Goal: Check status: Check status

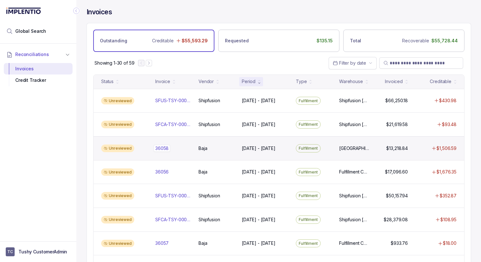
click at [162, 150] on p "36058" at bounding box center [162, 148] width 17 height 7
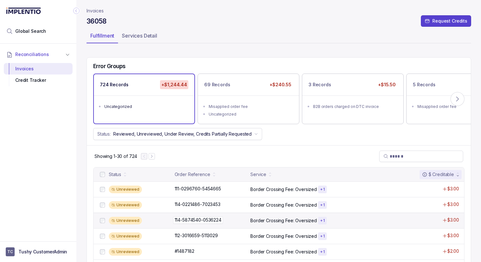
scroll to position [31, 0]
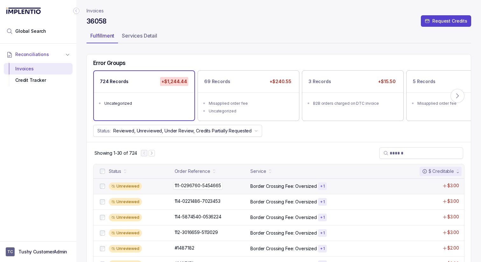
click at [244, 182] on div "111-0296760-5454665 111-0296760-5454665" at bounding box center [211, 185] width 72 height 6
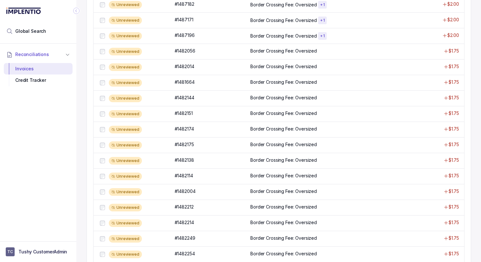
scroll to position [280, 0]
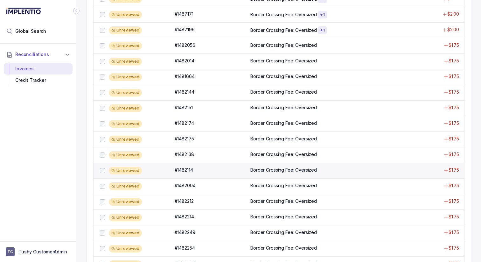
click at [272, 168] on p "Border Crossing Fee: Oversized" at bounding box center [283, 170] width 66 height 6
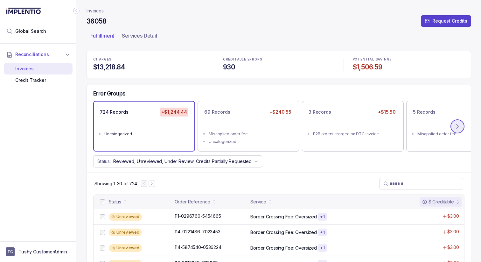
click at [461, 127] on icon at bounding box center [457, 126] width 6 height 6
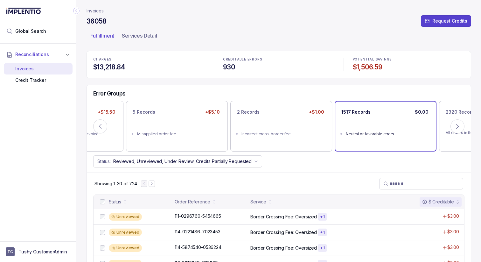
click at [408, 127] on ul "Neutral or favorable errors" at bounding box center [385, 133] width 101 height 20
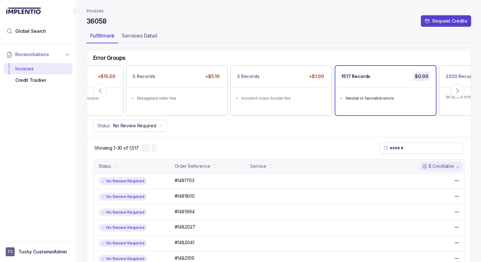
scroll to position [42, 0]
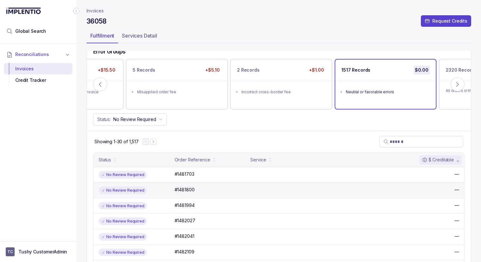
click at [228, 195] on div "No Review Required #1481800 #1481800 —" at bounding box center [279, 190] width 371 height 16
